Goal: Find specific page/section: Find specific page/section

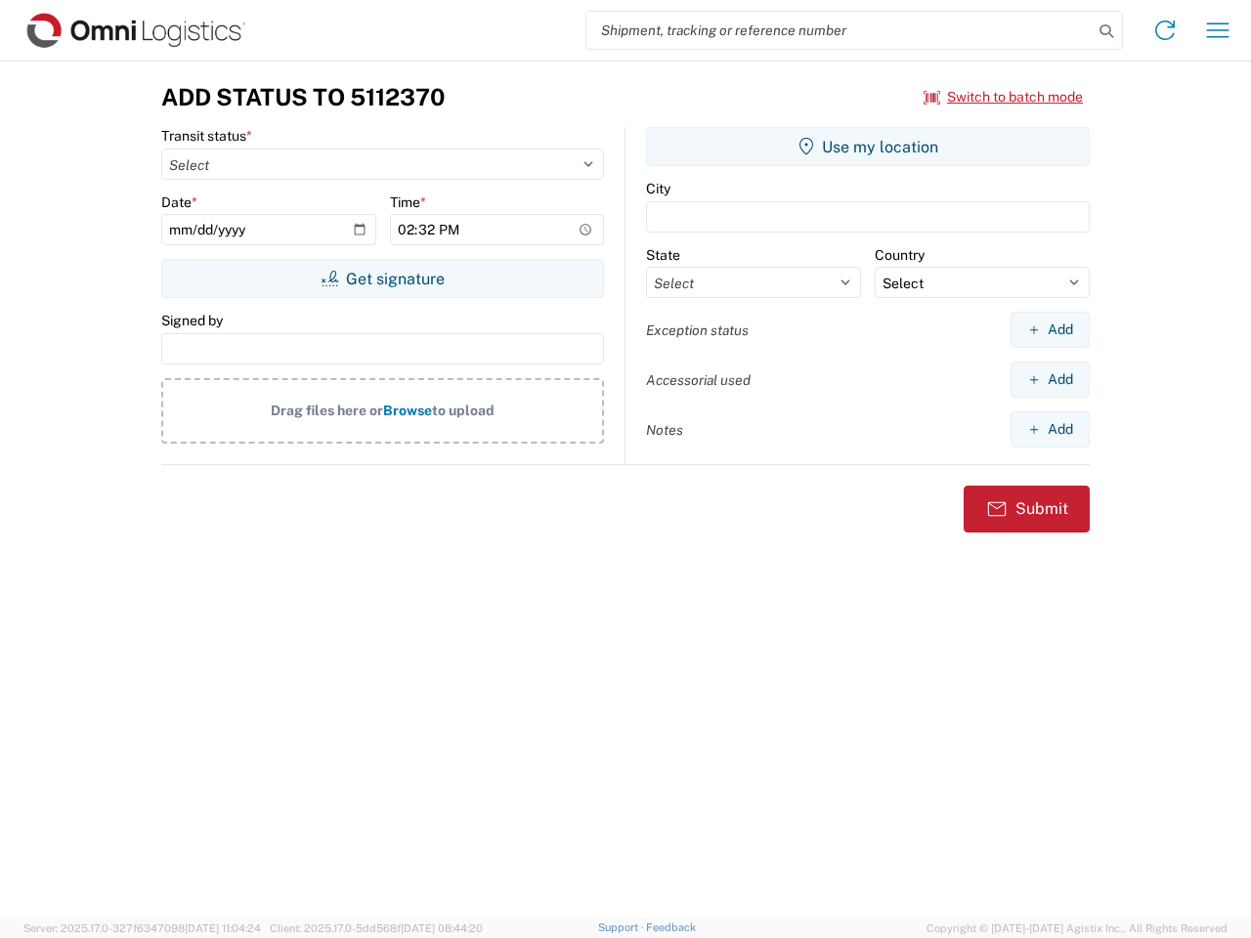
click at [840, 30] on input "search" at bounding box center [839, 30] width 506 height 37
click at [1106, 31] on icon at bounding box center [1106, 31] width 27 height 27
click at [1165, 30] on icon at bounding box center [1164, 30] width 31 height 31
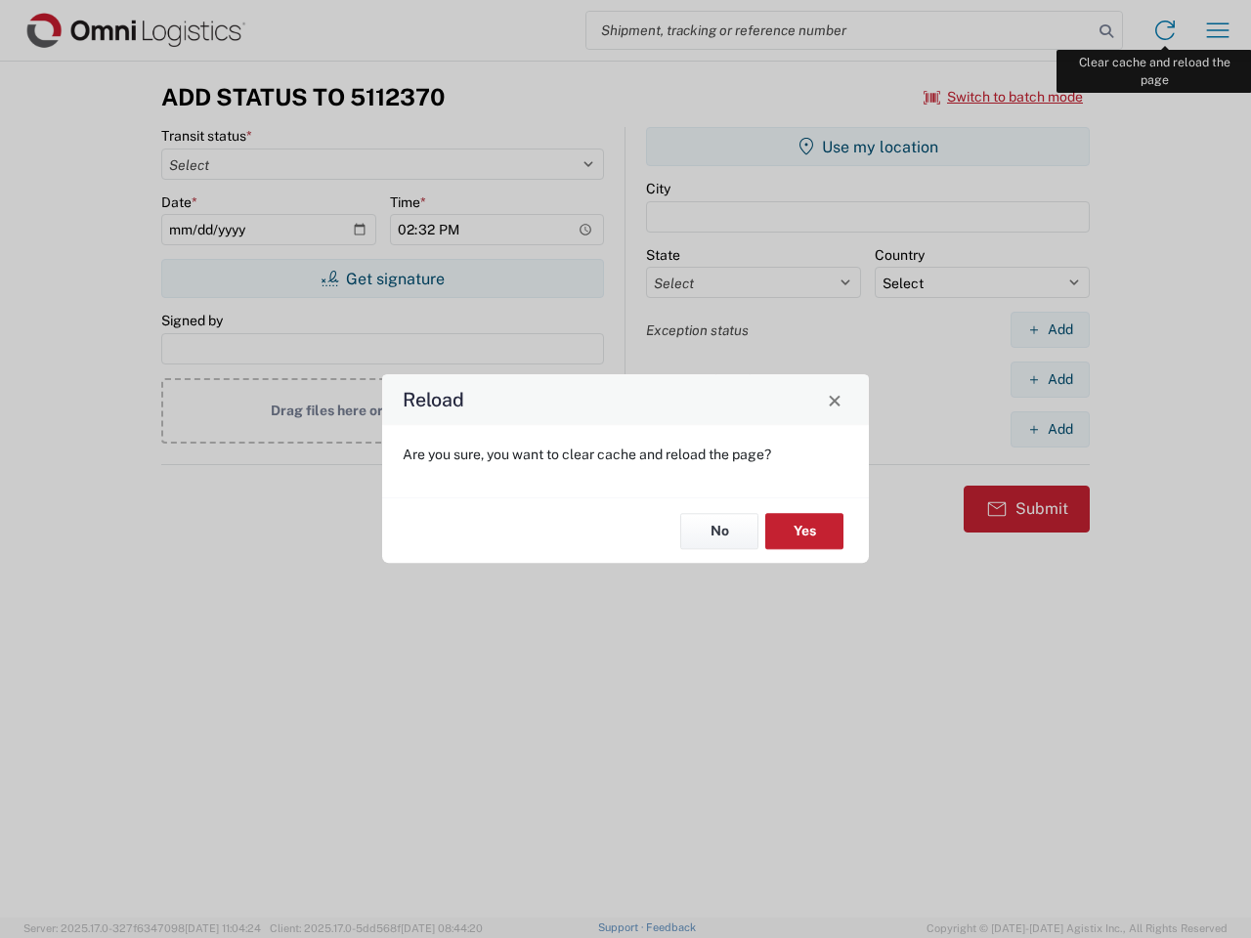
click at [1218, 30] on div "Reload Are you sure, you want to clear cache and reload the page? No Yes" at bounding box center [625, 469] width 1251 height 938
click at [1004, 97] on div "Reload Are you sure, you want to clear cache and reload the page? No Yes" at bounding box center [625, 469] width 1251 height 938
click at [382, 279] on div "Reload Are you sure, you want to clear cache and reload the page? No Yes" at bounding box center [625, 469] width 1251 height 938
click at [868, 147] on div "Reload Are you sure, you want to clear cache and reload the page? No Yes" at bounding box center [625, 469] width 1251 height 938
click at [1050, 329] on div "Reload Are you sure, you want to clear cache and reload the page? No Yes" at bounding box center [625, 469] width 1251 height 938
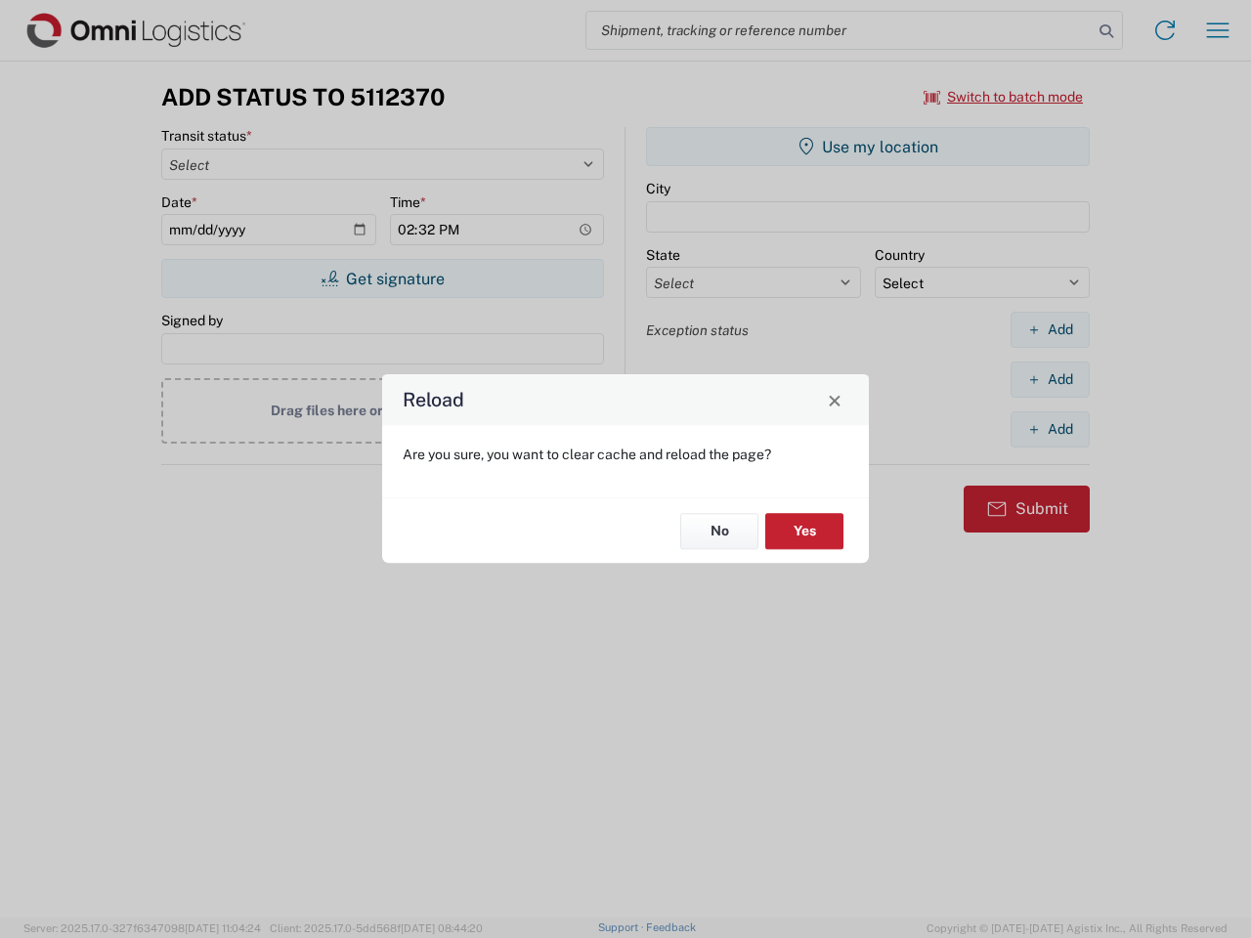
click at [1050, 379] on div "Reload Are you sure, you want to clear cache and reload the page? No Yes" at bounding box center [625, 469] width 1251 height 938
click at [1050, 429] on div "Reload Are you sure, you want to clear cache and reload the page? No Yes" at bounding box center [625, 469] width 1251 height 938
